Goal: Task Accomplishment & Management: Complete application form

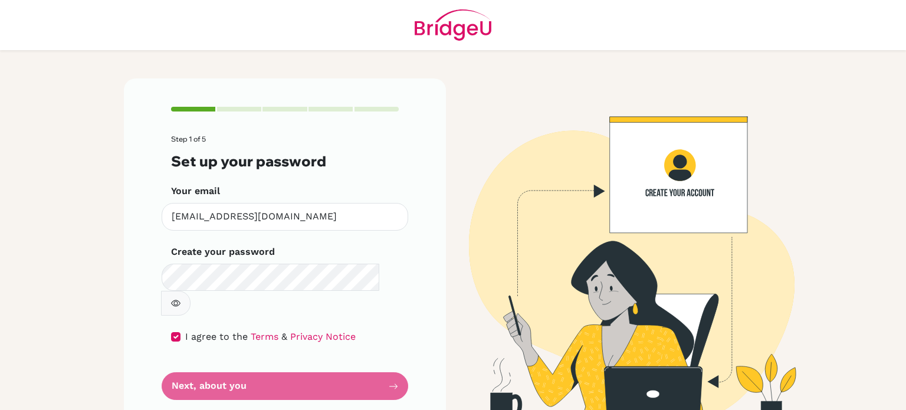
scroll to position [2, 0]
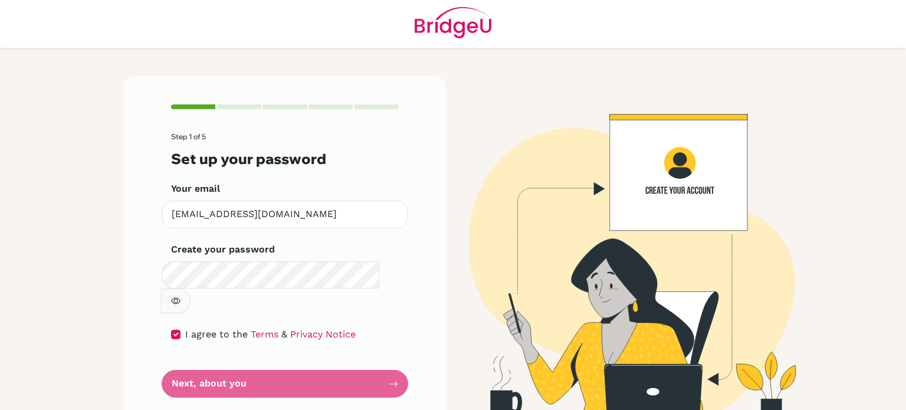
click at [351, 358] on form "Step 1 of 5 Set up your password Your email [EMAIL_ADDRESS][DOMAIN_NAME] Invali…" at bounding box center [285, 265] width 228 height 265
click at [266, 363] on form "Step 1 of 5 Set up your password Your email [EMAIL_ADDRESS][DOMAIN_NAME] Invali…" at bounding box center [285, 265] width 228 height 265
click at [231, 358] on form "Step 1 of 5 Set up your password Your email [EMAIL_ADDRESS][DOMAIN_NAME] Invali…" at bounding box center [285, 265] width 228 height 265
click at [181, 296] on icon "button" at bounding box center [175, 300] width 9 height 9
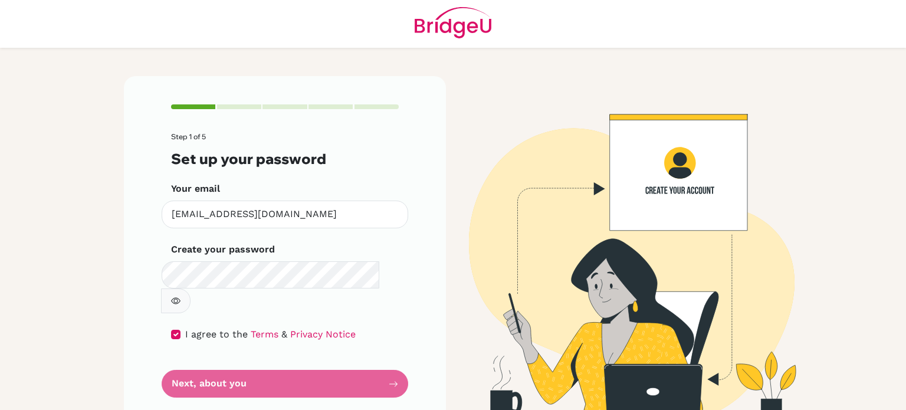
click at [388, 355] on form "Step 1 of 5 Set up your password Your email [EMAIL_ADDRESS][DOMAIN_NAME] Invali…" at bounding box center [285, 265] width 228 height 265
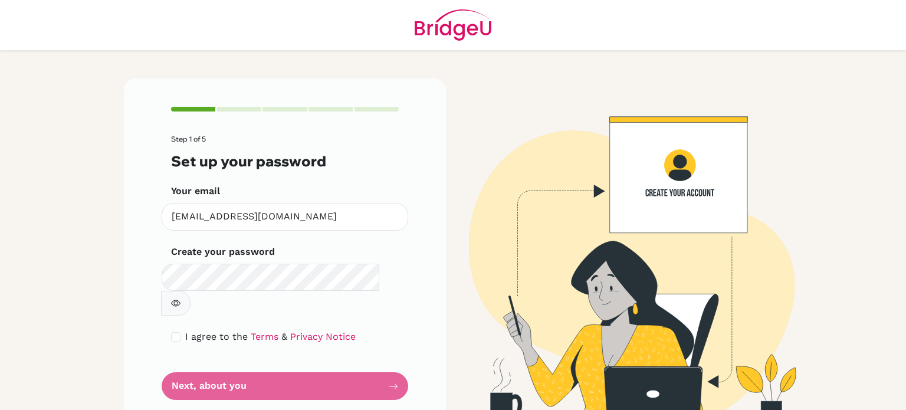
click at [188, 291] on form "Step 1 of 5 Set up your password Your email [EMAIL_ADDRESS][DOMAIN_NAME] Invali…" at bounding box center [285, 267] width 228 height 265
click at [171, 332] on input "checkbox" at bounding box center [175, 336] width 9 height 9
checkbox input "true"
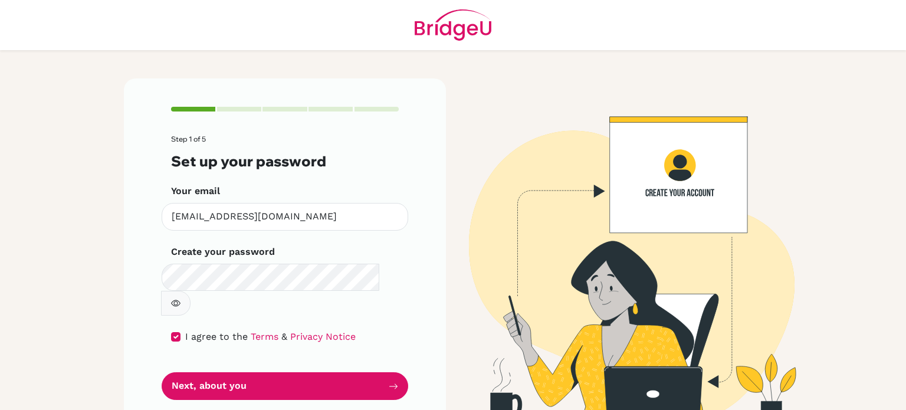
click at [191, 291] on button "button" at bounding box center [175, 303] width 29 height 25
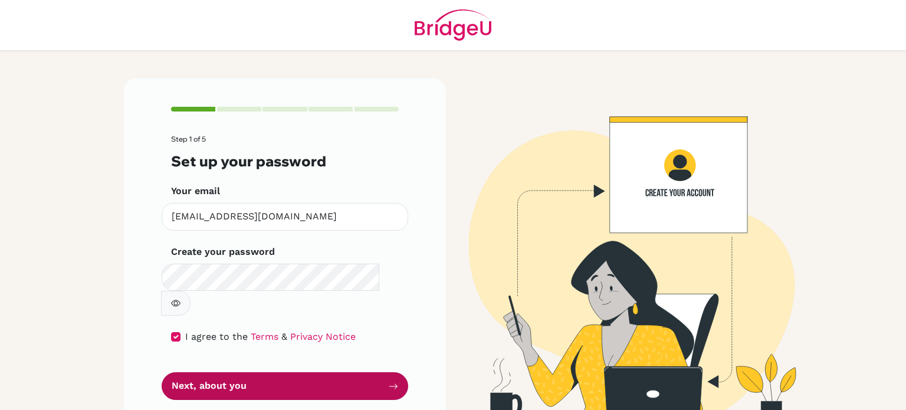
click at [311, 372] on button "Next, about you" at bounding box center [285, 386] width 247 height 28
